Goal: Information Seeking & Learning: Learn about a topic

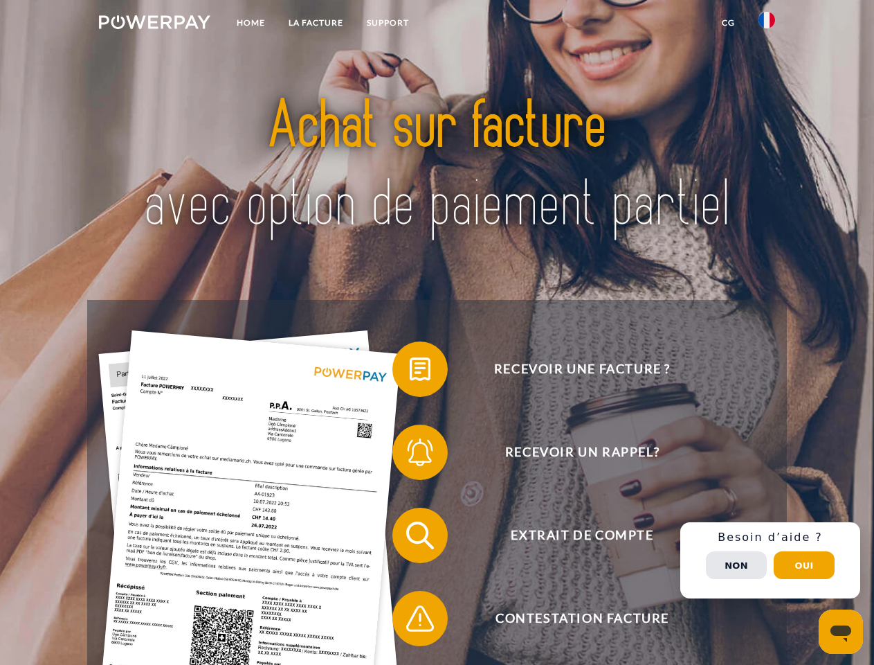
click at [154, 24] on img at bounding box center [154, 22] width 111 height 14
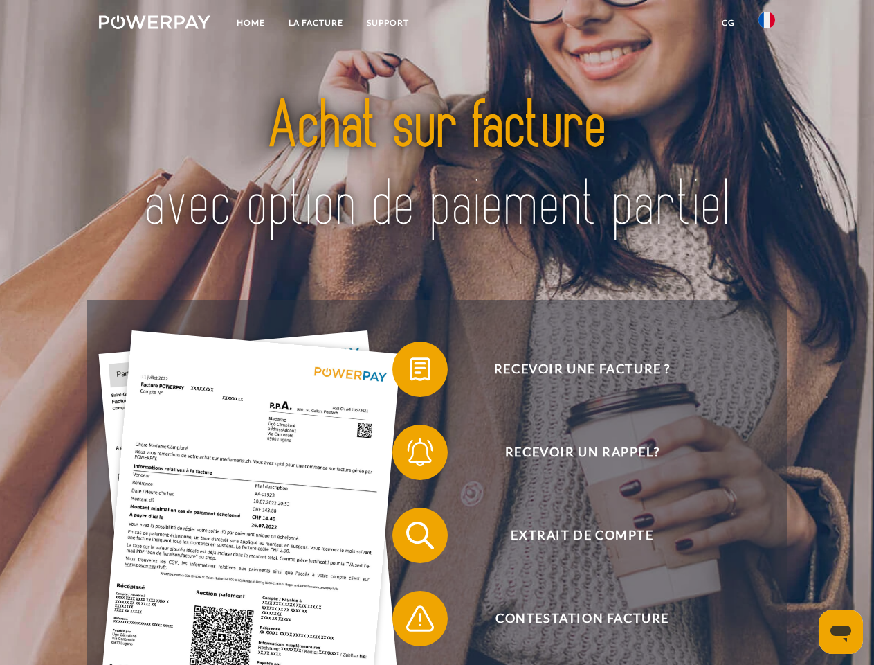
click at [767, 24] on img at bounding box center [767, 20] width 17 height 17
click at [728, 23] on link "CG" at bounding box center [728, 22] width 37 height 25
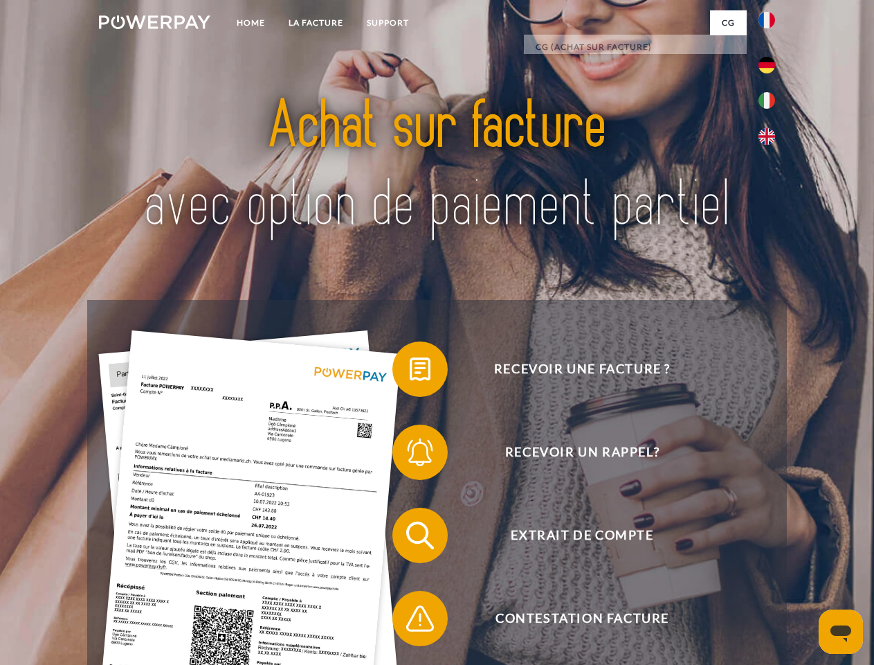
click at [410, 372] on span at bounding box center [399, 368] width 69 height 69
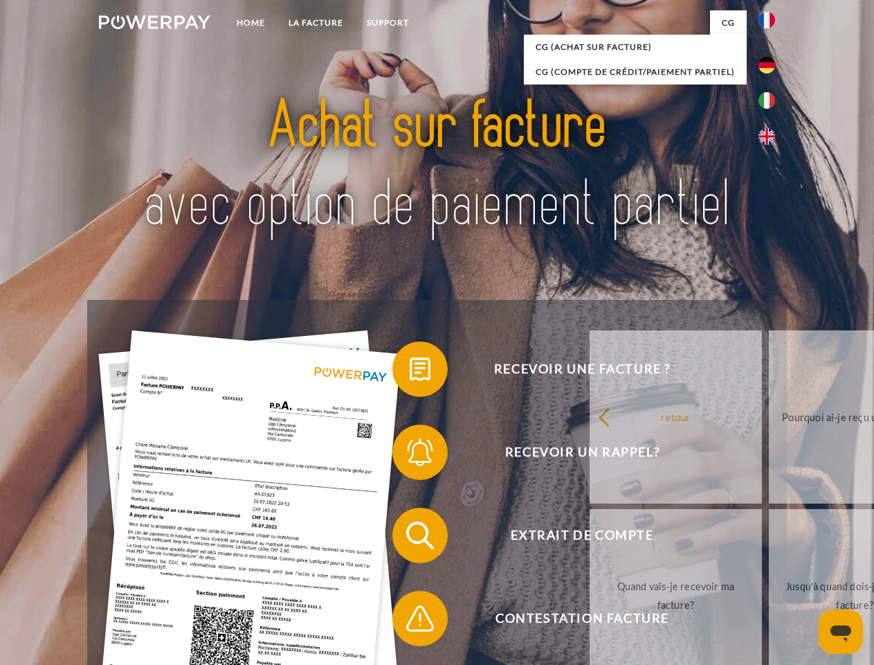
click at [410, 455] on span at bounding box center [399, 451] width 69 height 69
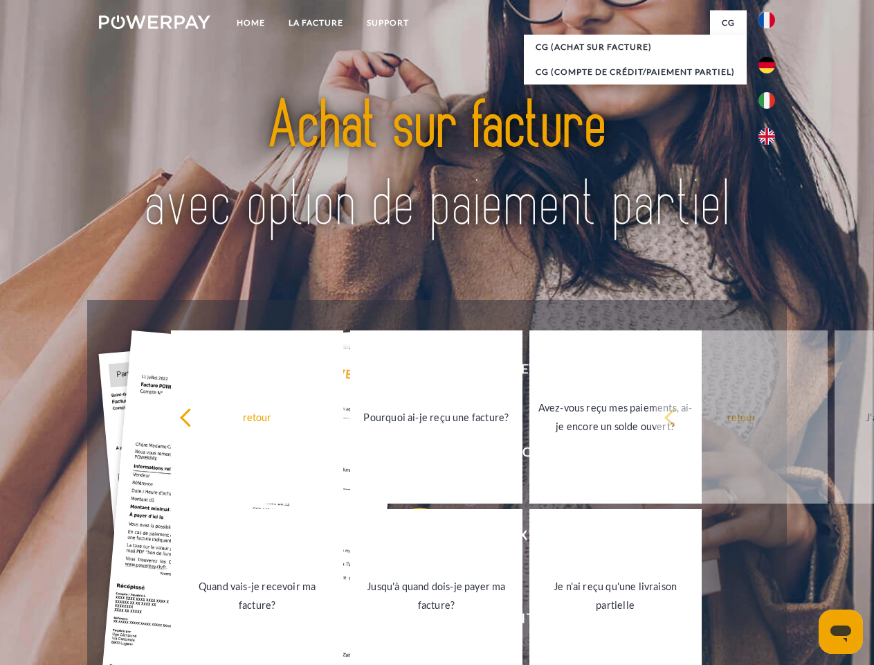
click at [410, 538] on link "Jusqu'à quand dois-je payer ma facture?" at bounding box center [436, 595] width 172 height 173
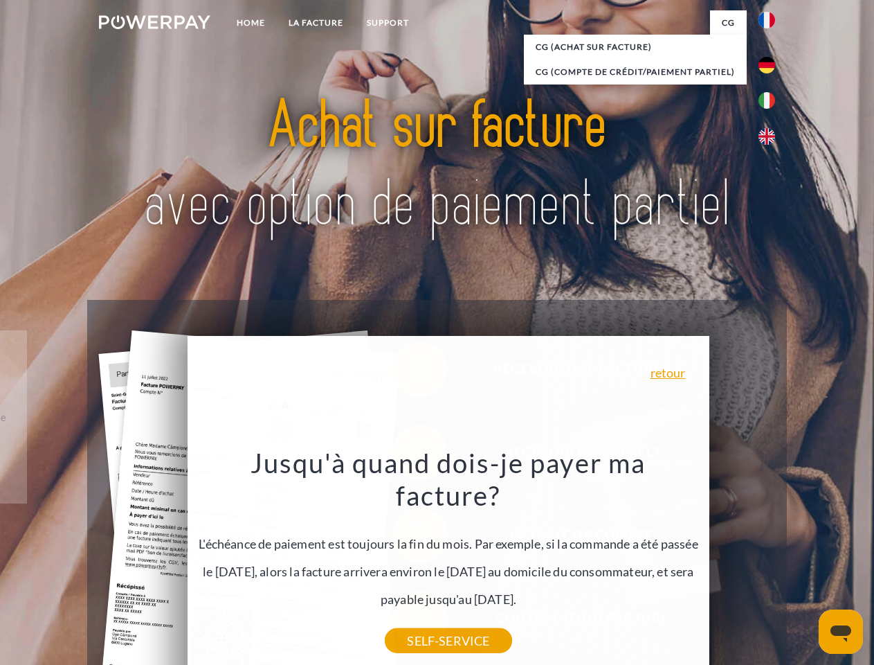
click at [410, 621] on div "Recevoir une facture ? Recevoir un rappel? Extrait de compte retour" at bounding box center [436, 577] width 699 height 554
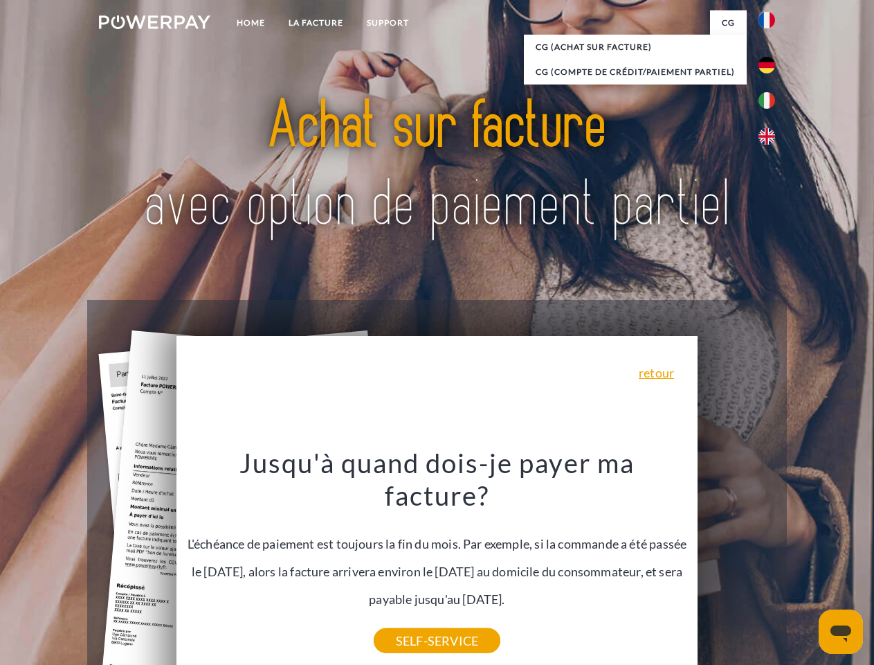
click at [771, 560] on div "Recevoir une facture ? Recevoir un rappel? Extrait de compte retour" at bounding box center [436, 577] width 699 height 554
click at [737, 563] on span "Extrait de compte" at bounding box center [582, 535] width 339 height 55
click at [805, 565] on header "Home LA FACTURE Support" at bounding box center [437, 478] width 874 height 956
